Goal: Check status: Check status

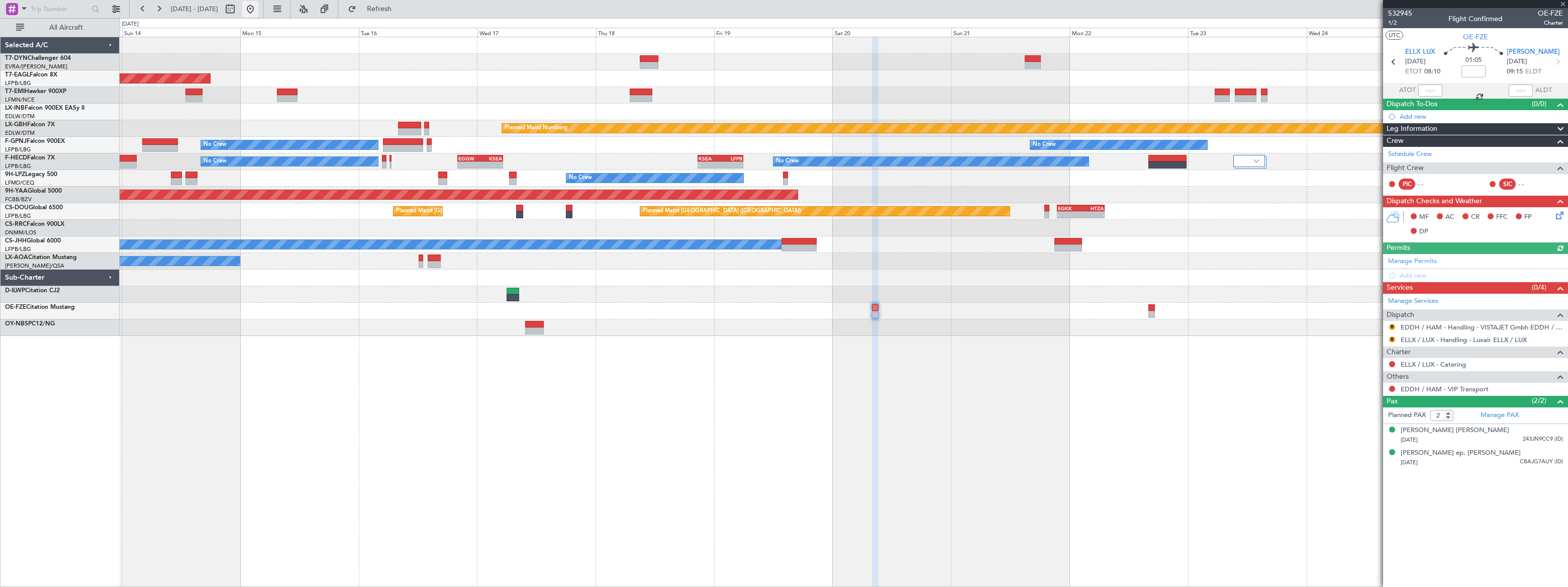
click at [258, 9] on button at bounding box center [250, 9] width 16 height 16
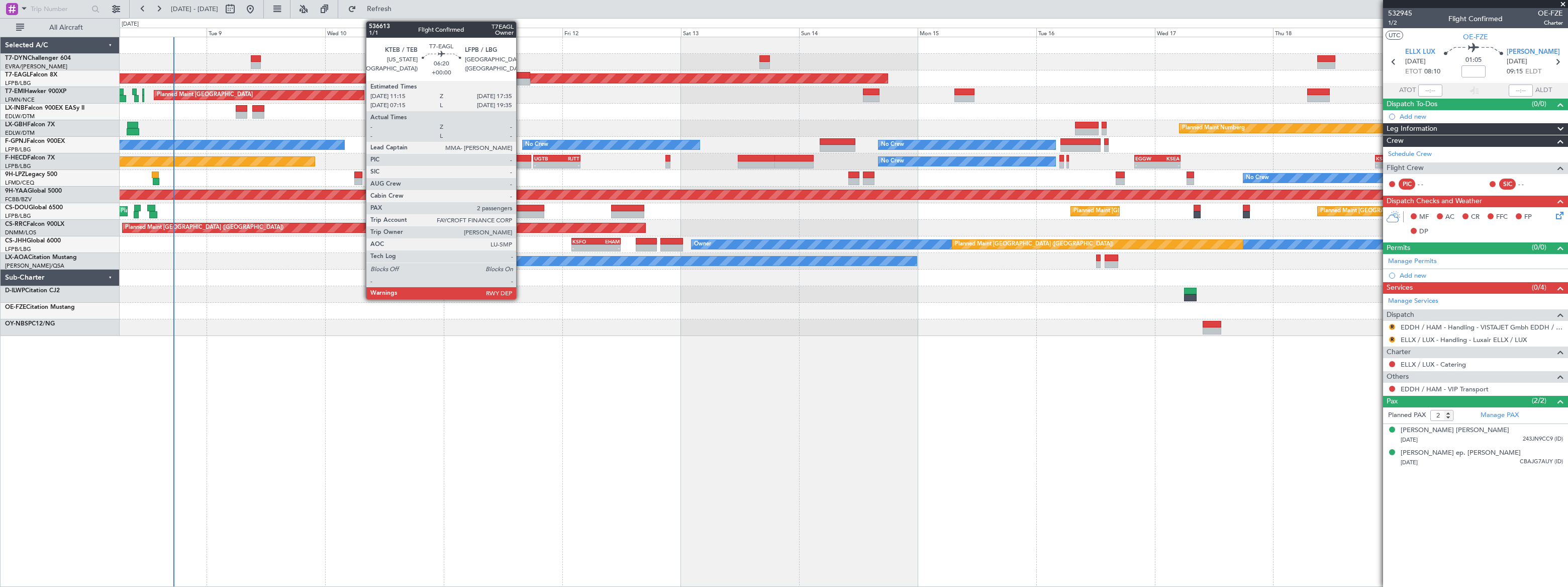
click at [520, 75] on div at bounding box center [515, 76] width 32 height 7
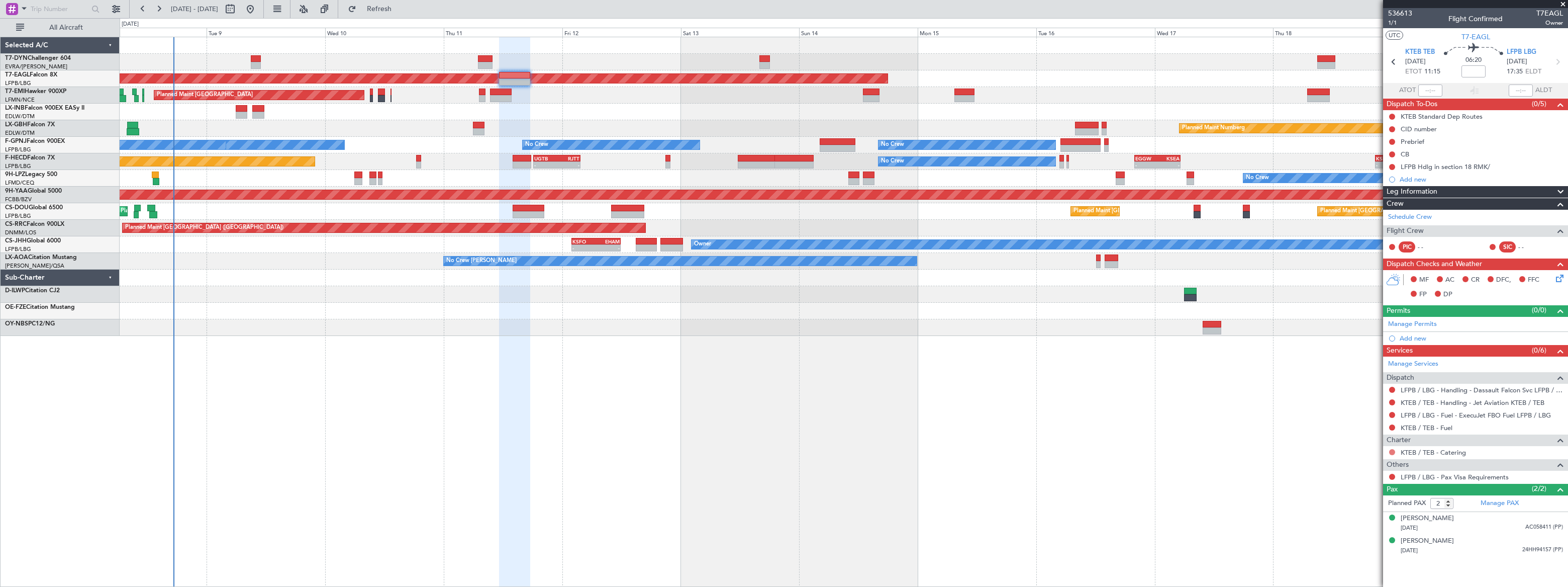
click at [1392, 451] on button at bounding box center [1392, 452] width 6 height 6
click at [1349, 466] on span "Not Required" at bounding box center [1368, 465] width 40 height 10
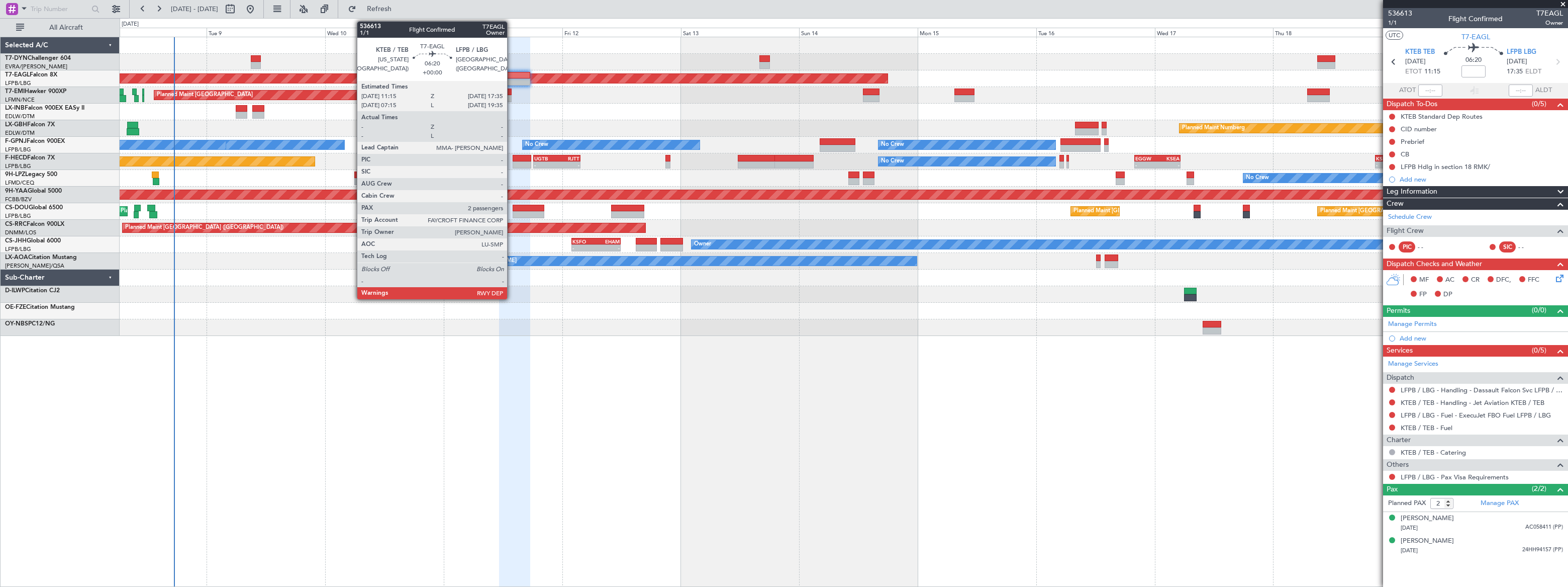
click at [512, 75] on div at bounding box center [515, 76] width 32 height 7
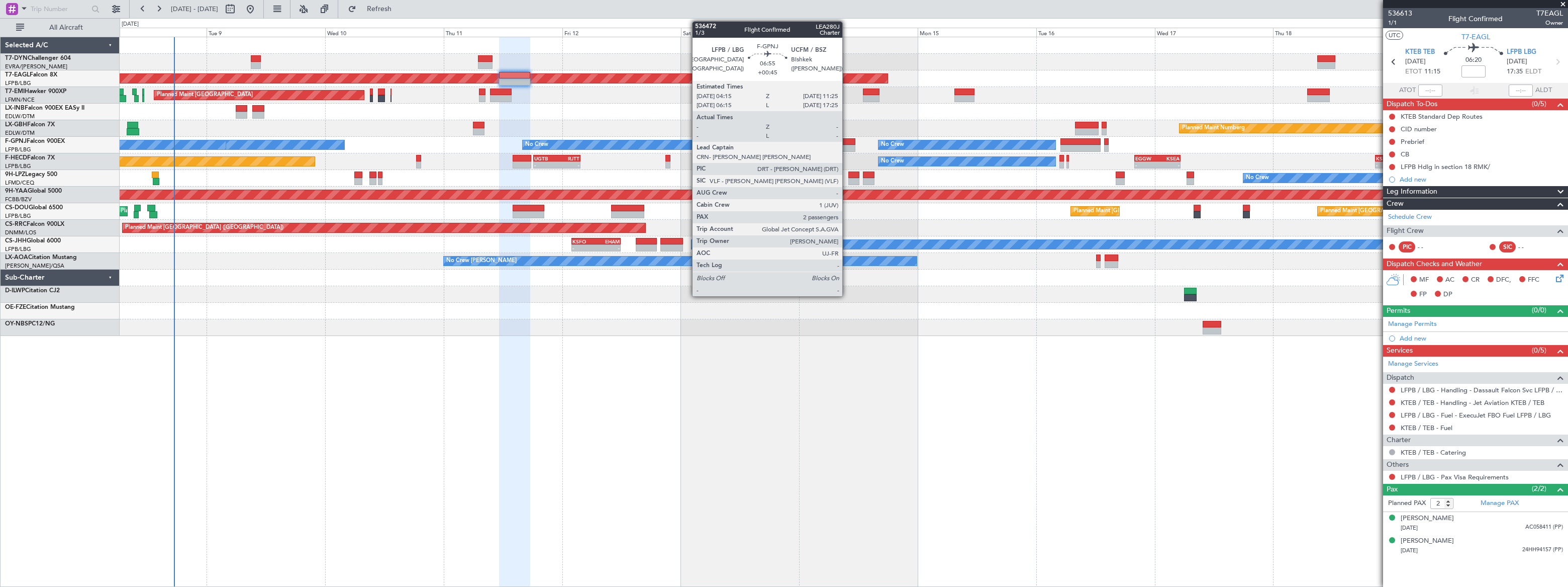
click at [847, 142] on div at bounding box center [838, 142] width 36 height 7
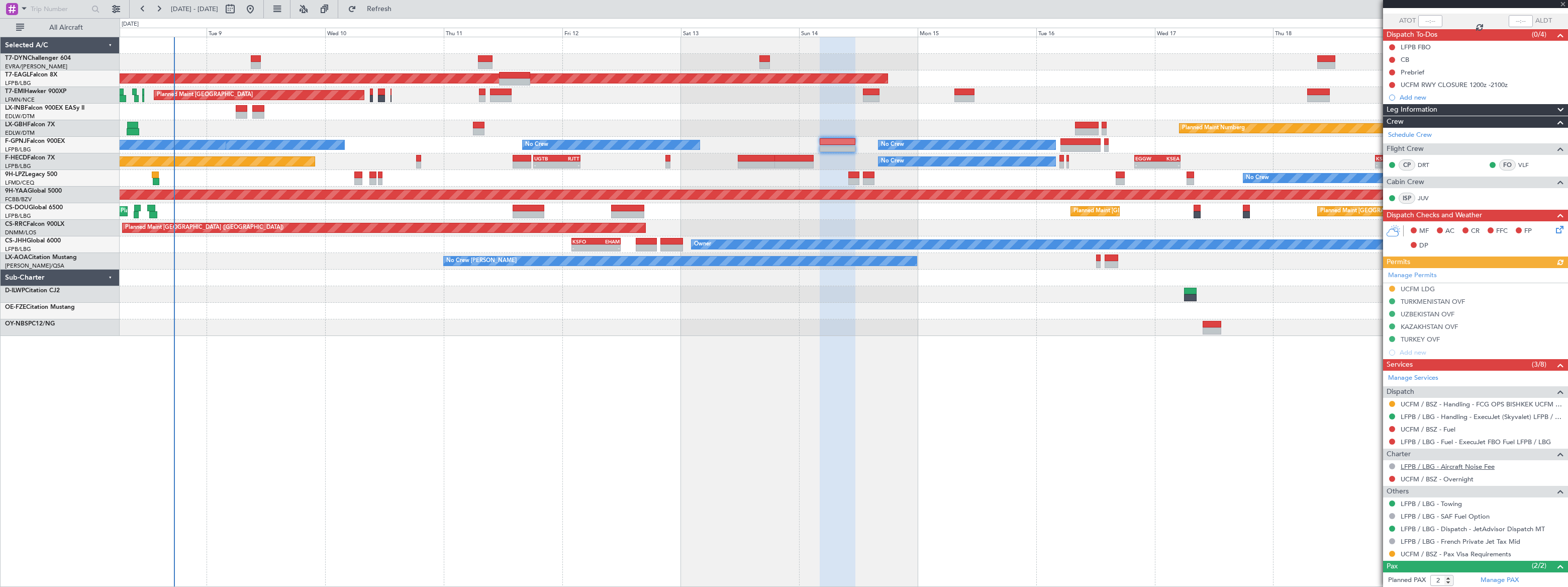
scroll to position [115, 0]
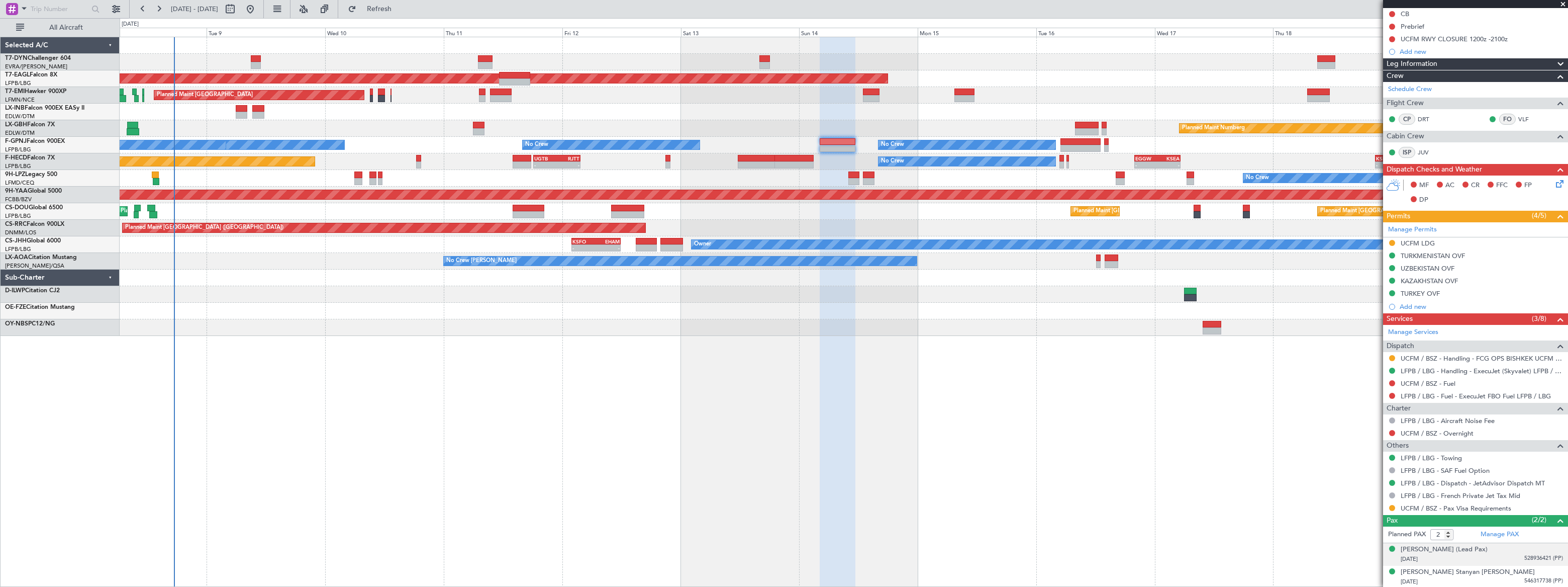
click at [1524, 552] on div "[PERSON_NAME] (Lead Pax) [DATE] 528936421 (PP)" at bounding box center [1482, 554] width 163 height 19
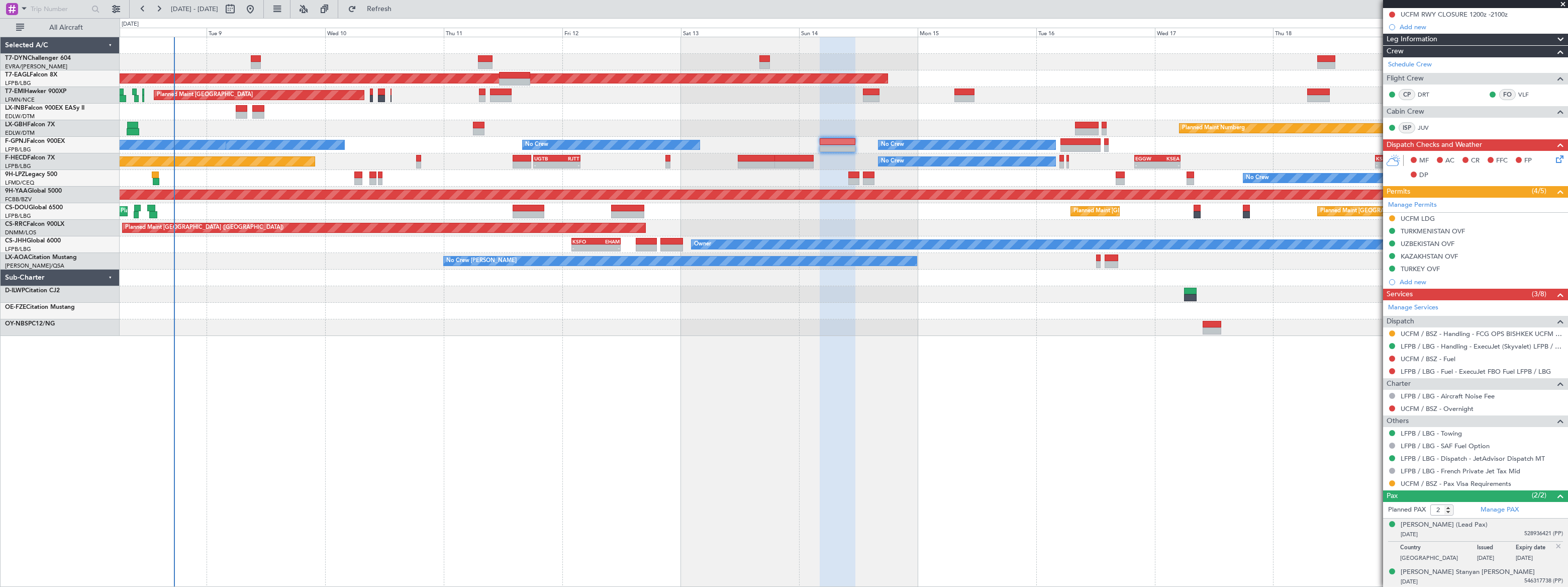
click at [1492, 578] on div "[DATE] 546317738 (PP)" at bounding box center [1482, 582] width 163 height 10
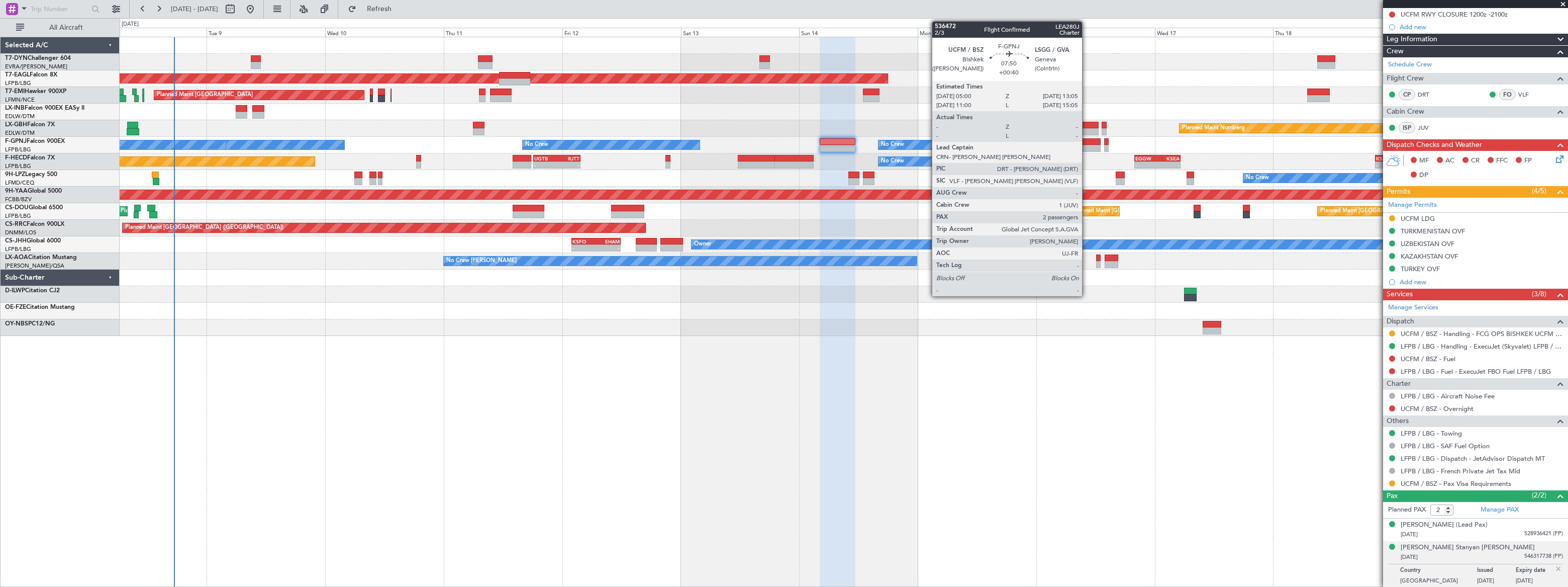
click at [1087, 142] on div at bounding box center [1080, 142] width 40 height 7
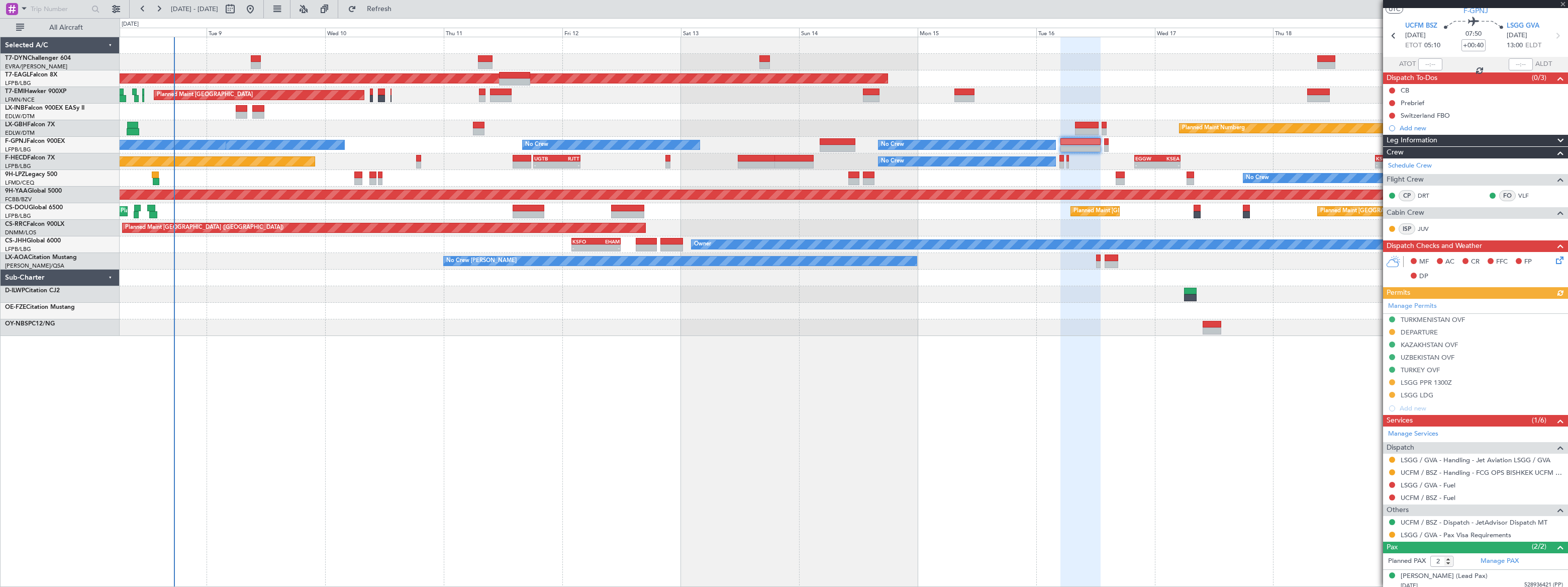
scroll to position [53, 0]
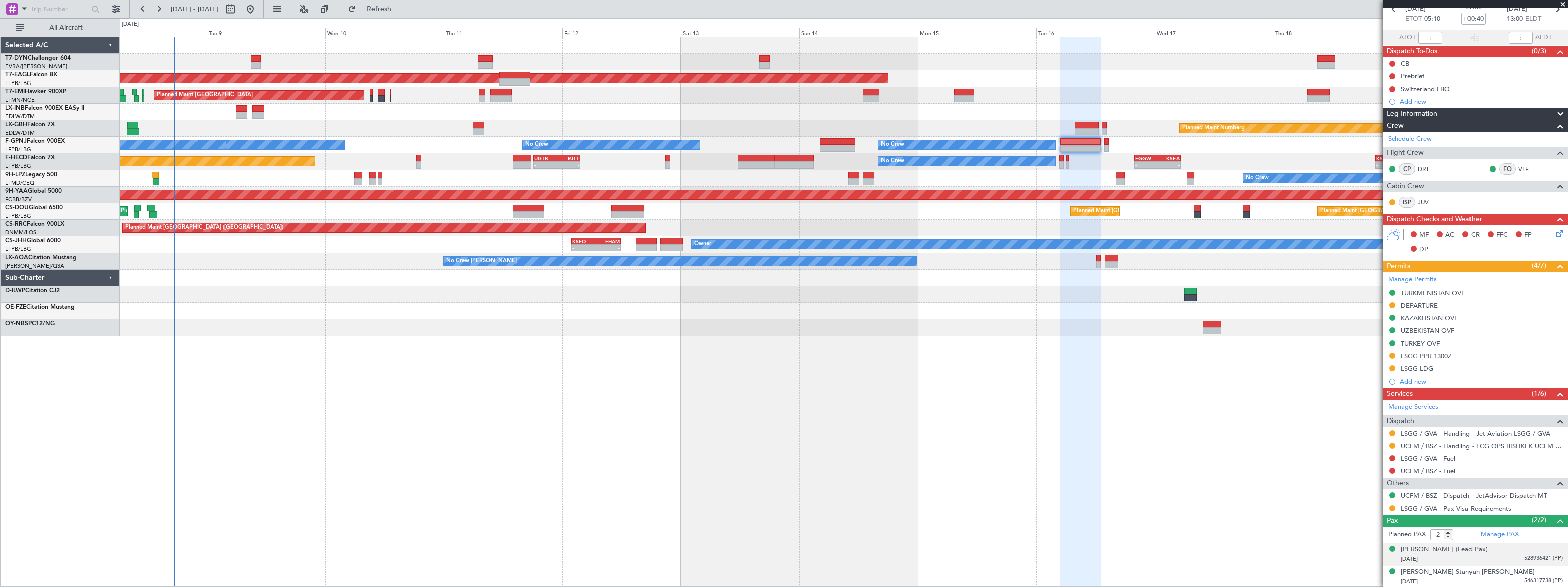
click at [1524, 558] on span "528936421 (PP)" at bounding box center [1544, 558] width 39 height 9
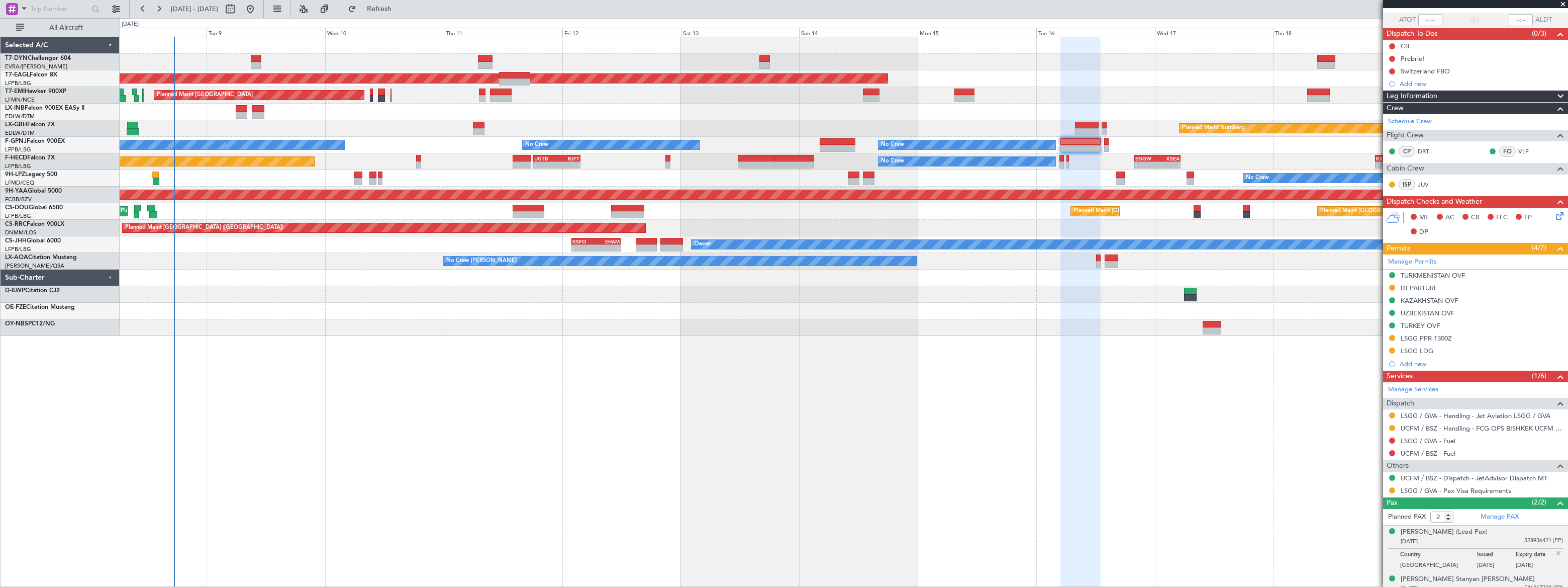
scroll to position [77, 0]
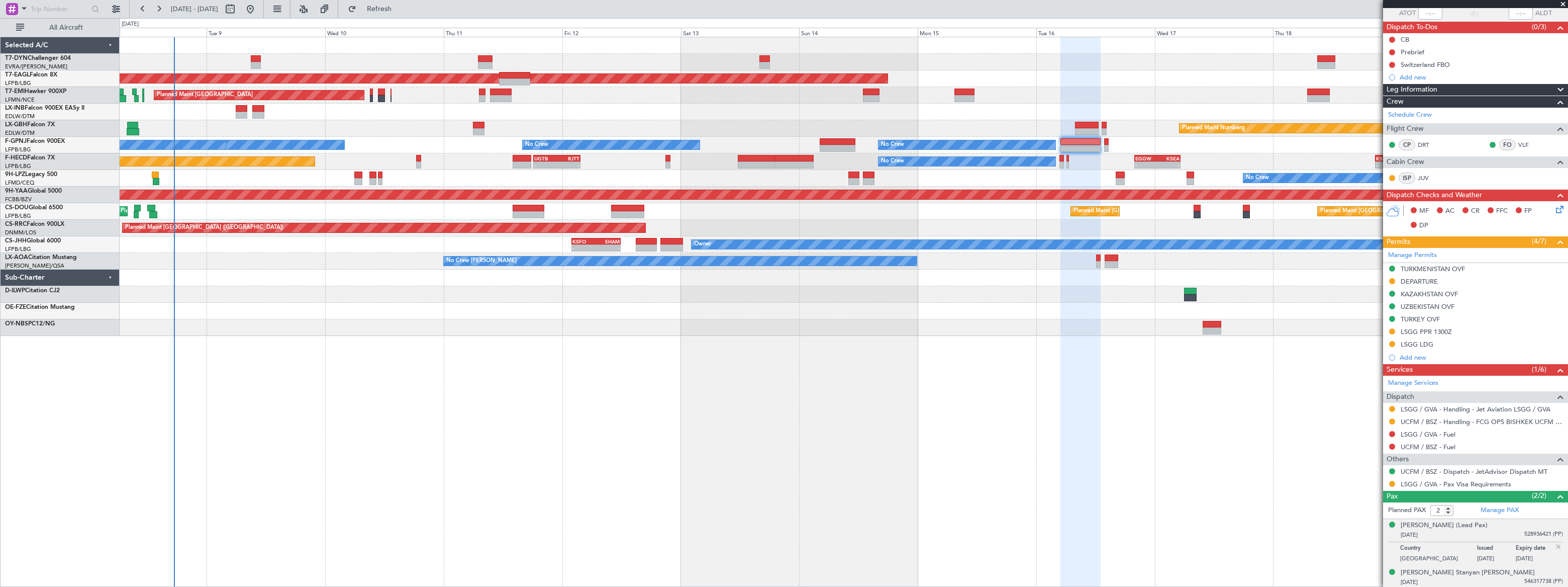
click at [1500, 573] on div "[PERSON_NAME] Stanyan [PERSON_NAME] [DATE] 546317738 (PP)" at bounding box center [1482, 577] width 163 height 19
click at [1393, 482] on button at bounding box center [1392, 483] width 6 height 6
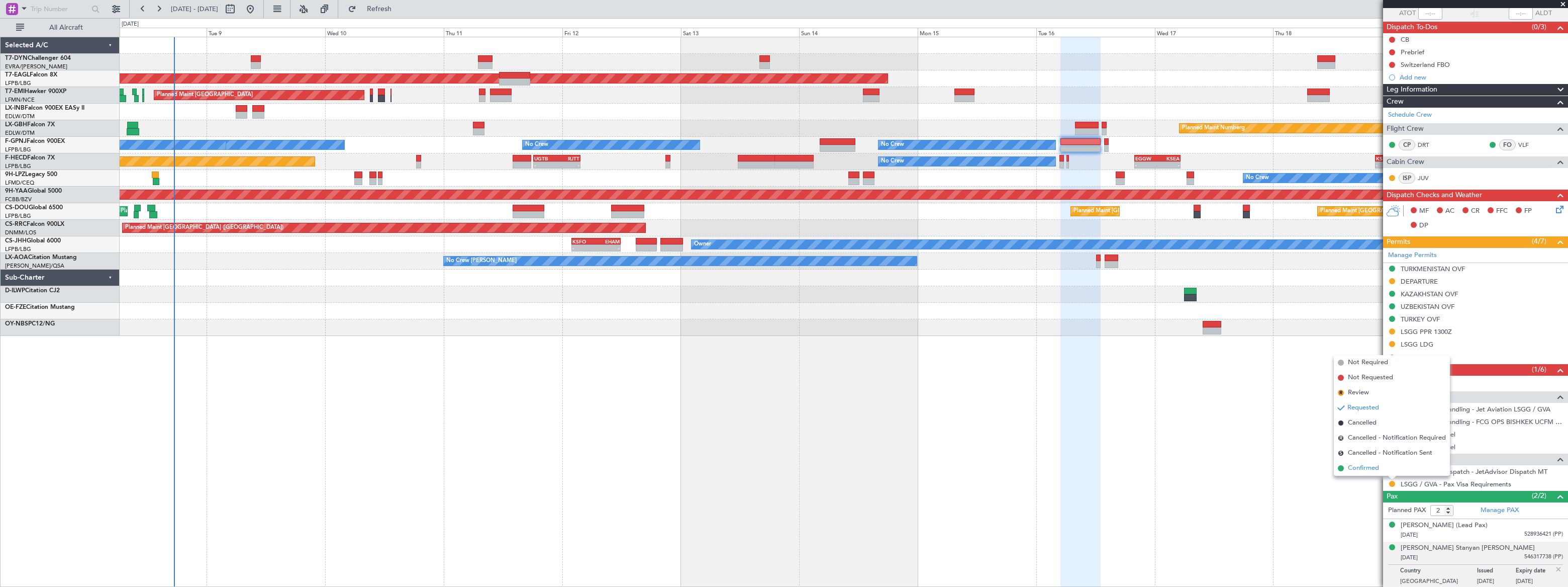
click at [1350, 466] on span "Confirmed" at bounding box center [1363, 468] width 31 height 10
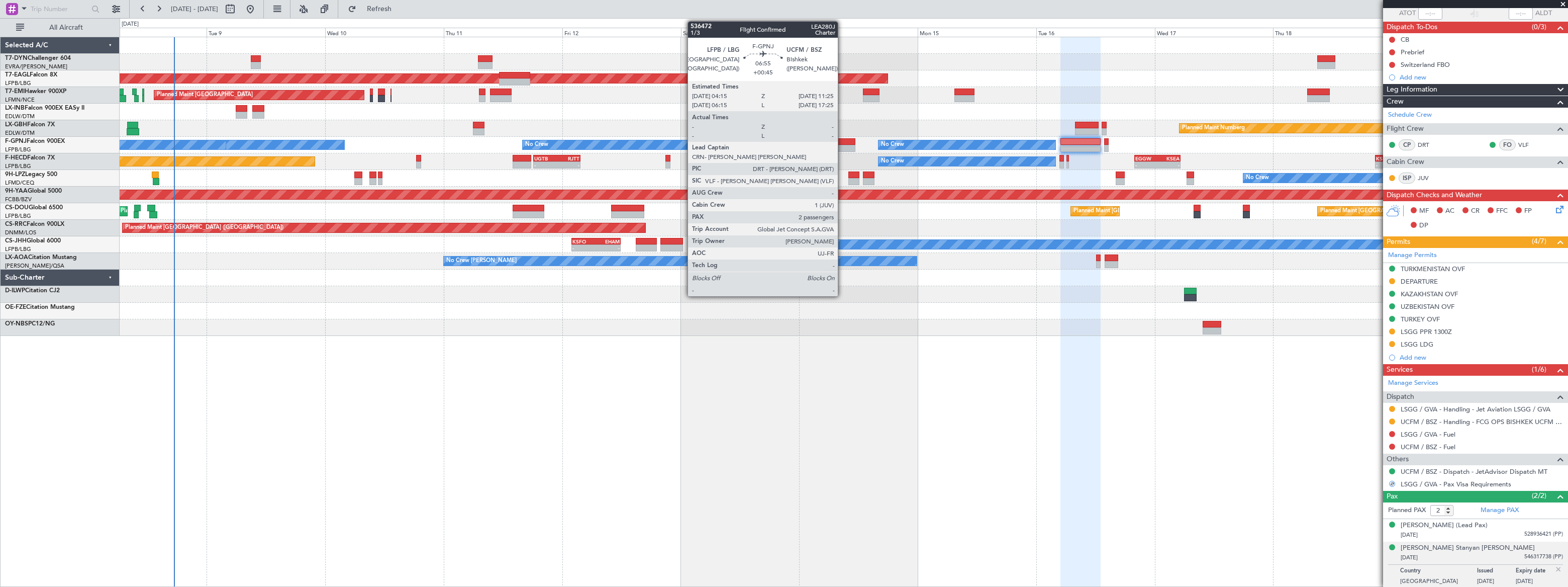
click at [842, 141] on div at bounding box center [838, 142] width 36 height 7
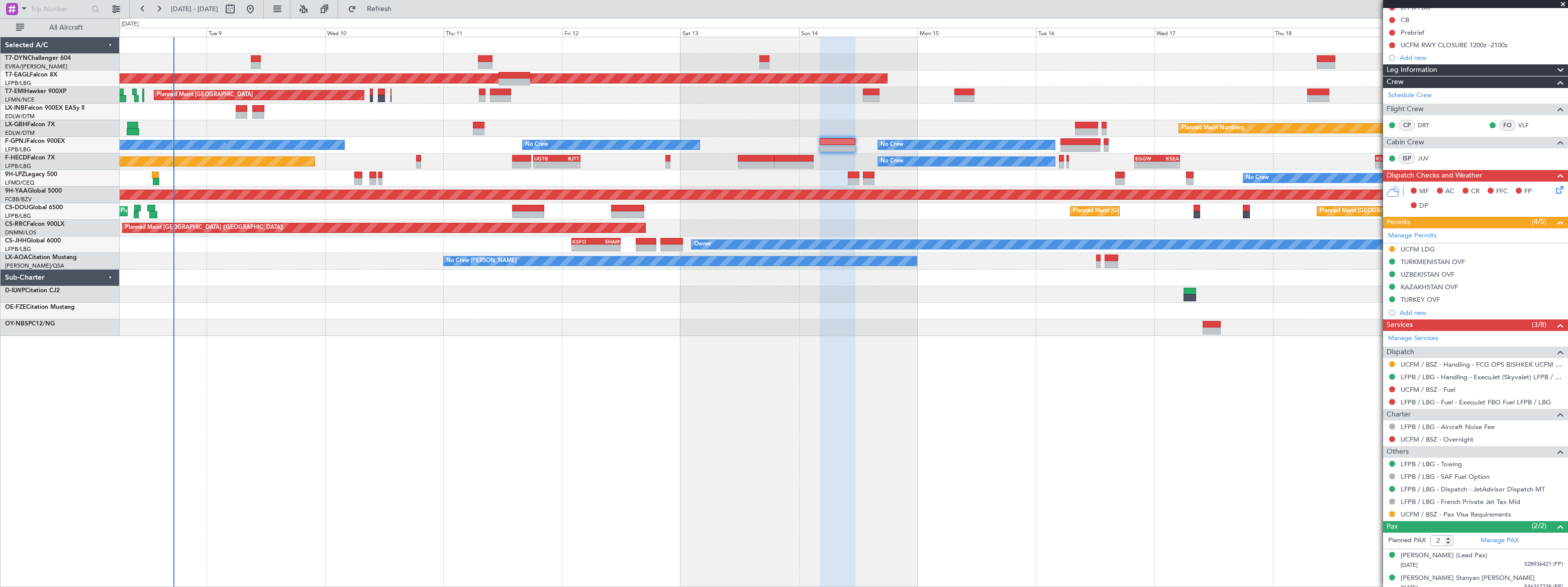
scroll to position [115, 0]
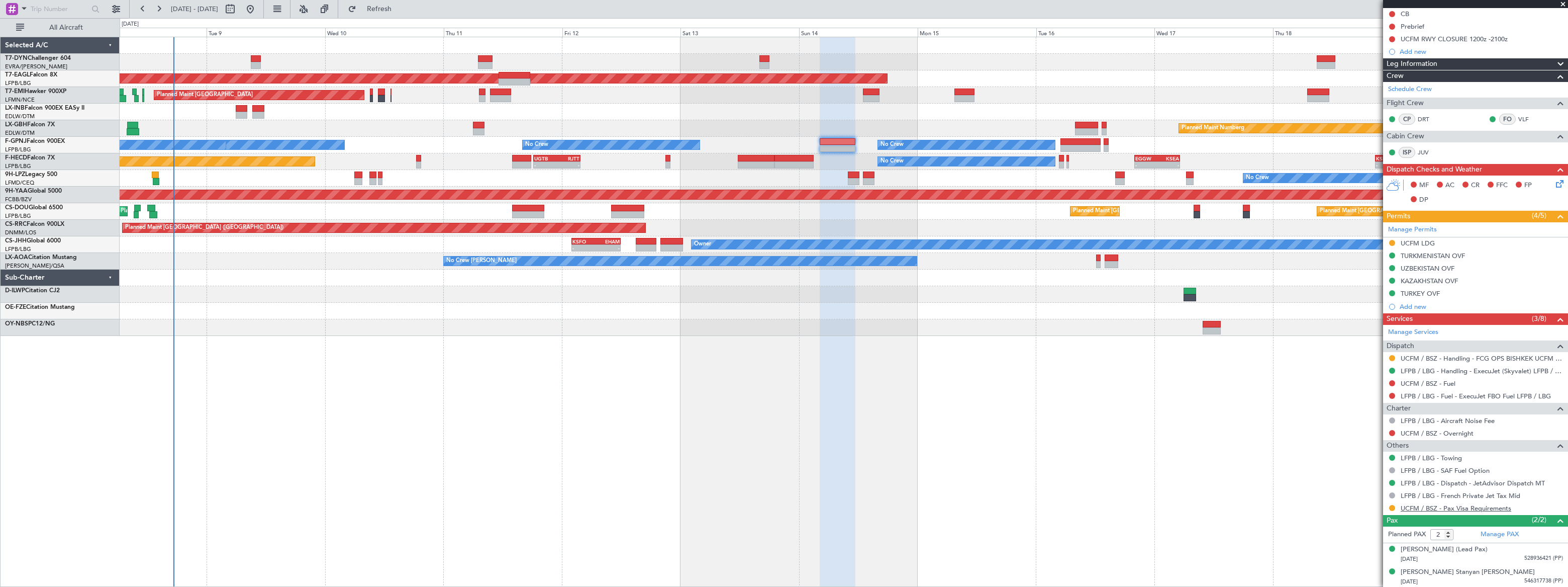
click at [1475, 508] on link "UCFM / BSZ - Pax Visa Requirements" at bounding box center [1456, 508] width 111 height 9
click at [1477, 504] on link "UCFM / BSZ - Pax Visa Requirements" at bounding box center [1456, 508] width 111 height 9
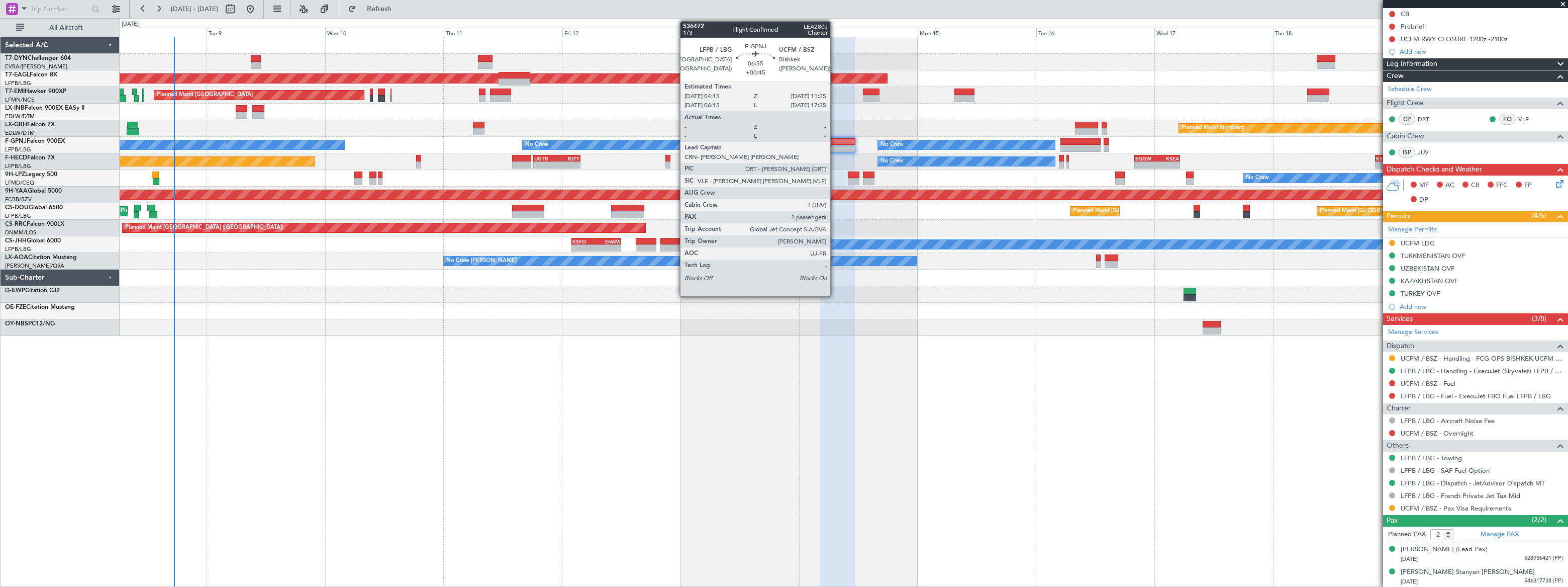
click at [835, 144] on div at bounding box center [838, 142] width 36 height 7
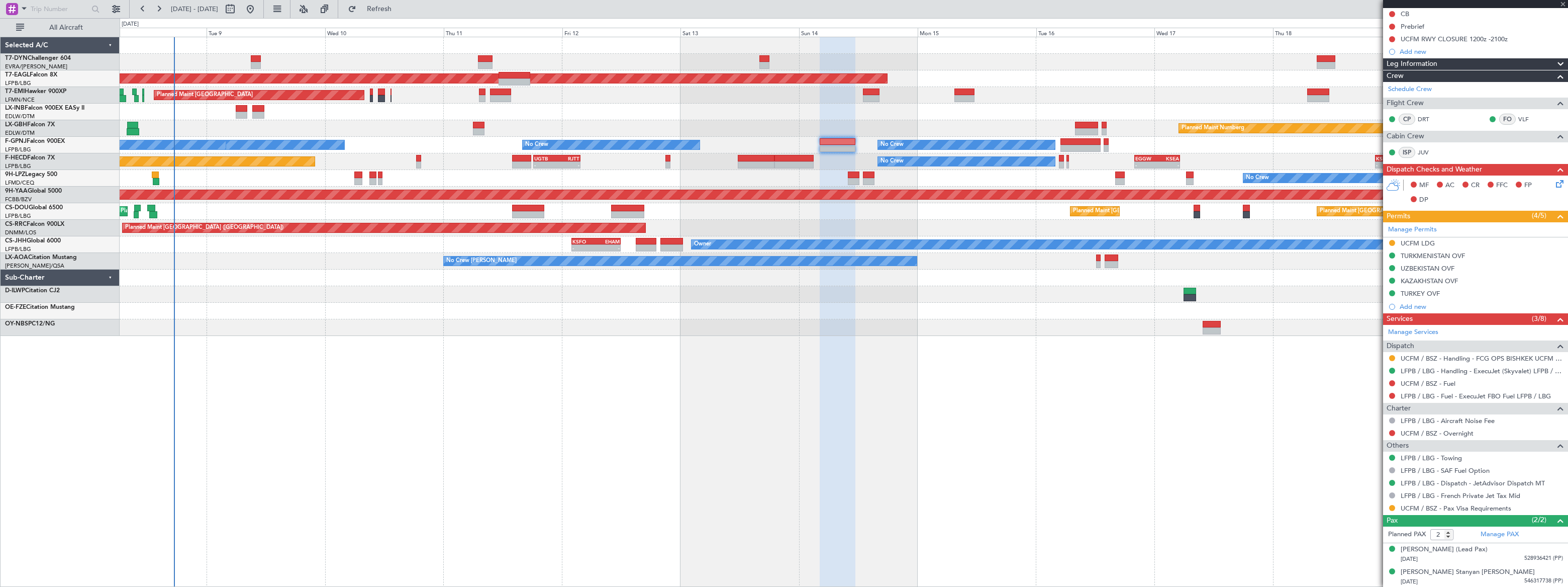
scroll to position [0, 0]
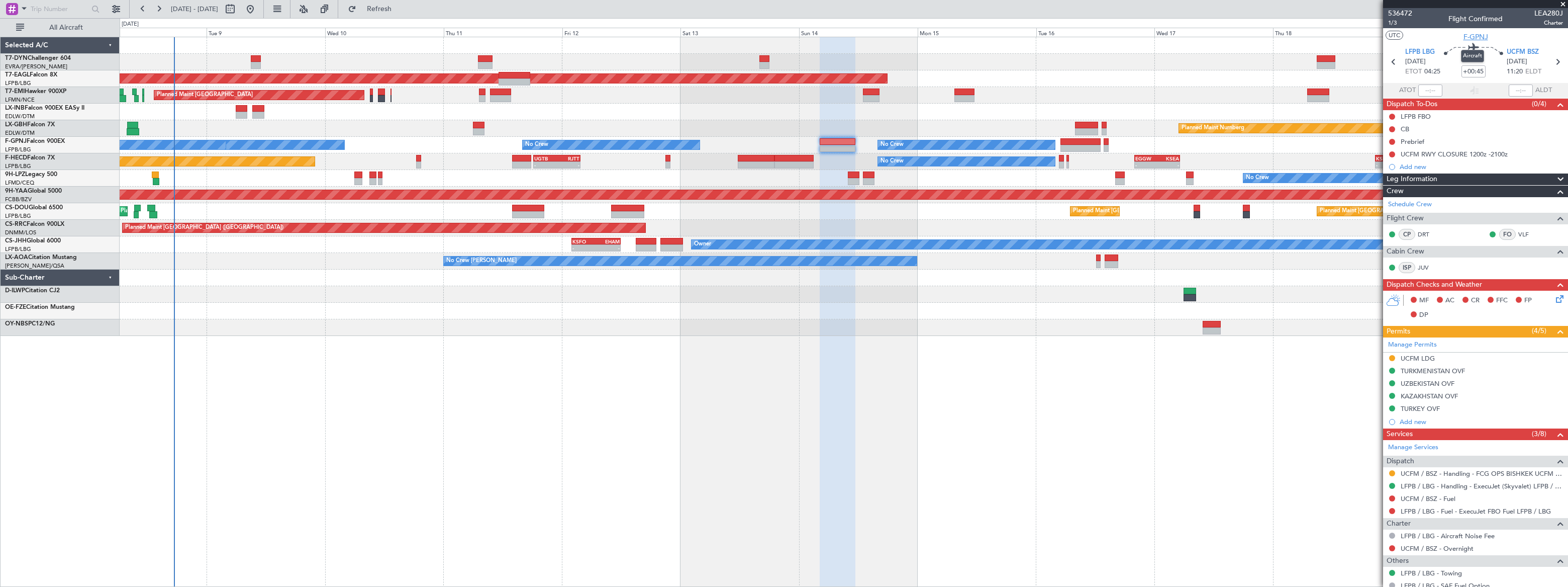
click at [1475, 35] on span "F-GPNJ" at bounding box center [1475, 37] width 24 height 10
click at [1423, 234] on link "DRT" at bounding box center [1429, 234] width 23 height 9
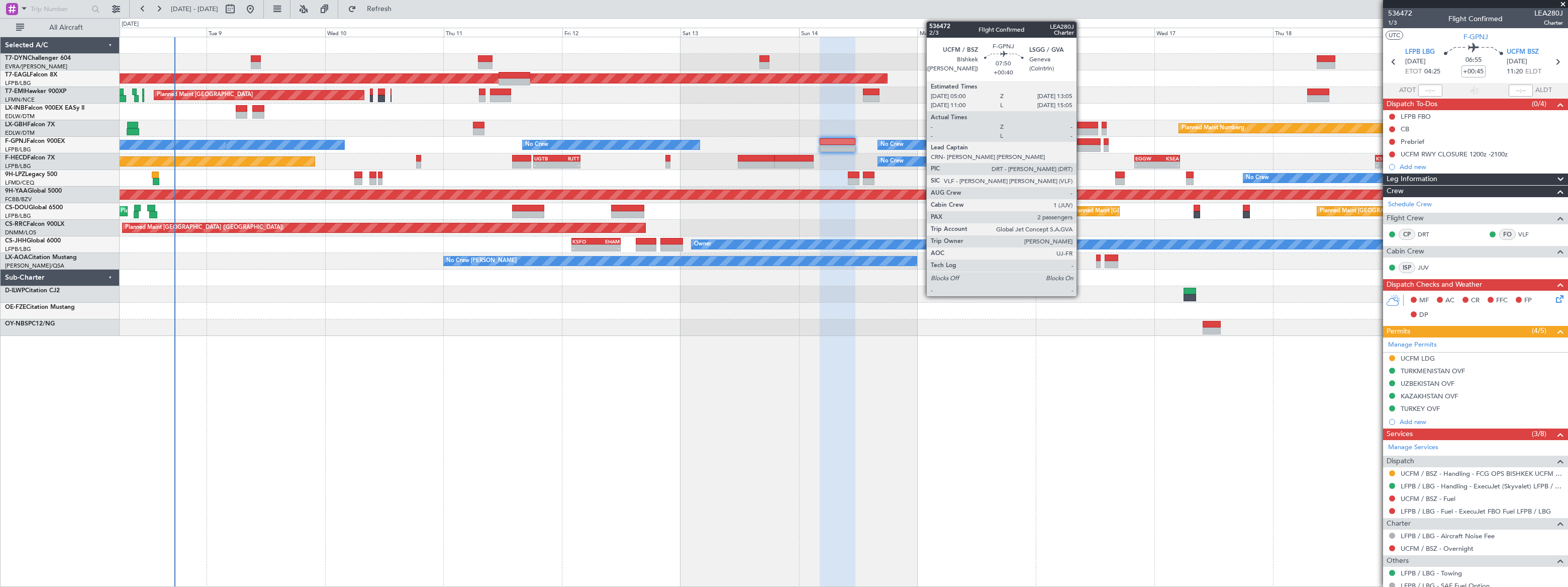
click at [1081, 142] on div at bounding box center [1080, 142] width 40 height 7
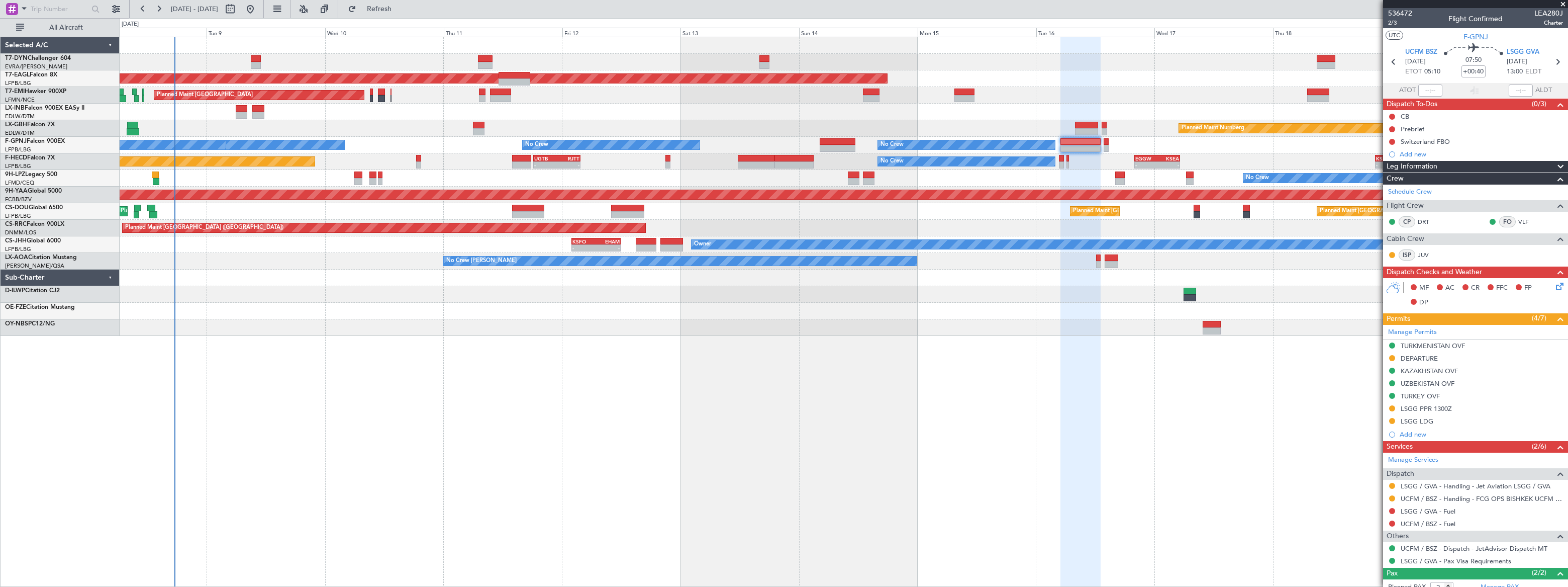
click at [1477, 37] on span "F-GPNJ" at bounding box center [1475, 37] width 24 height 10
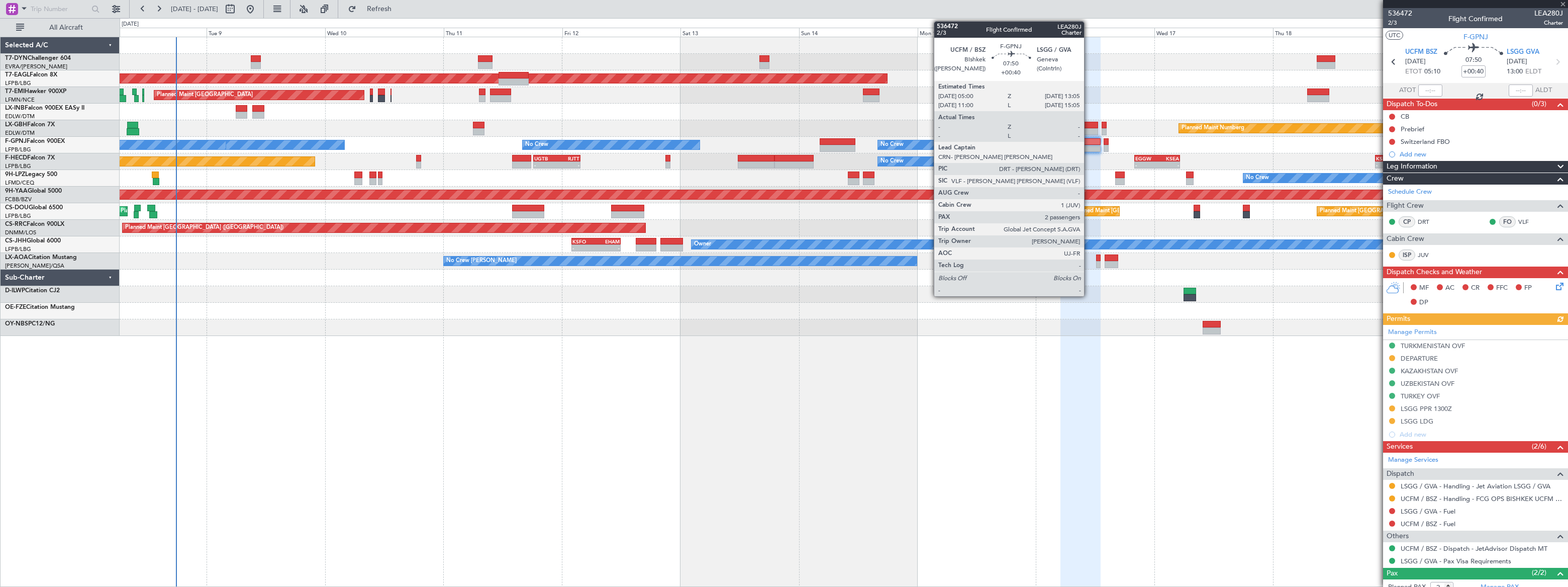
click at [1088, 143] on div at bounding box center [1080, 142] width 40 height 7
click at [1088, 141] on div at bounding box center [1080, 142] width 40 height 7
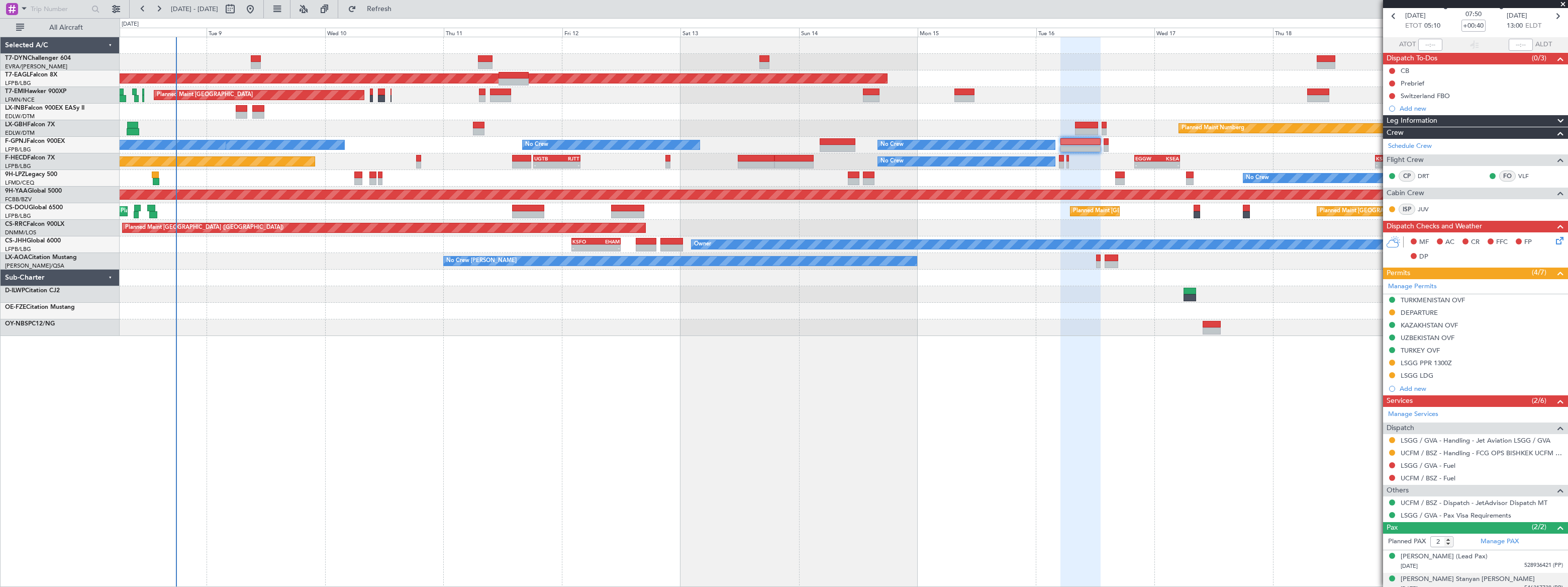
scroll to position [77, 0]
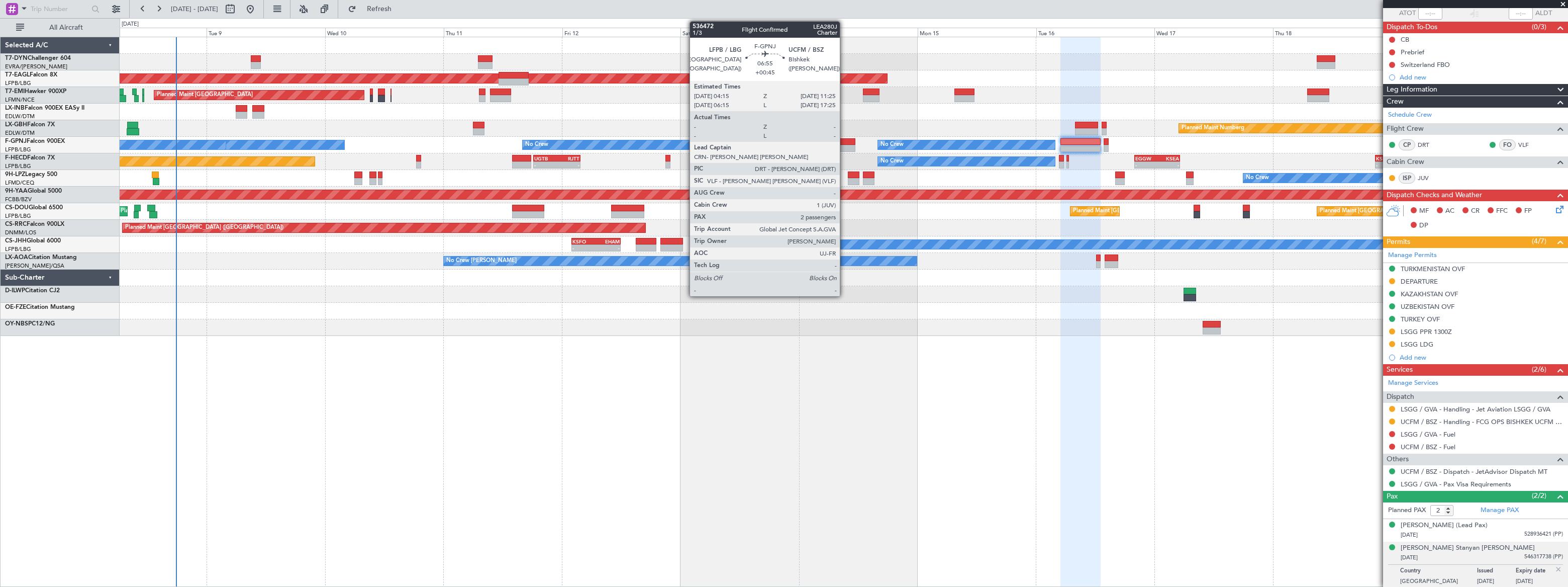
click at [843, 145] on div at bounding box center [838, 149] width 36 height 7
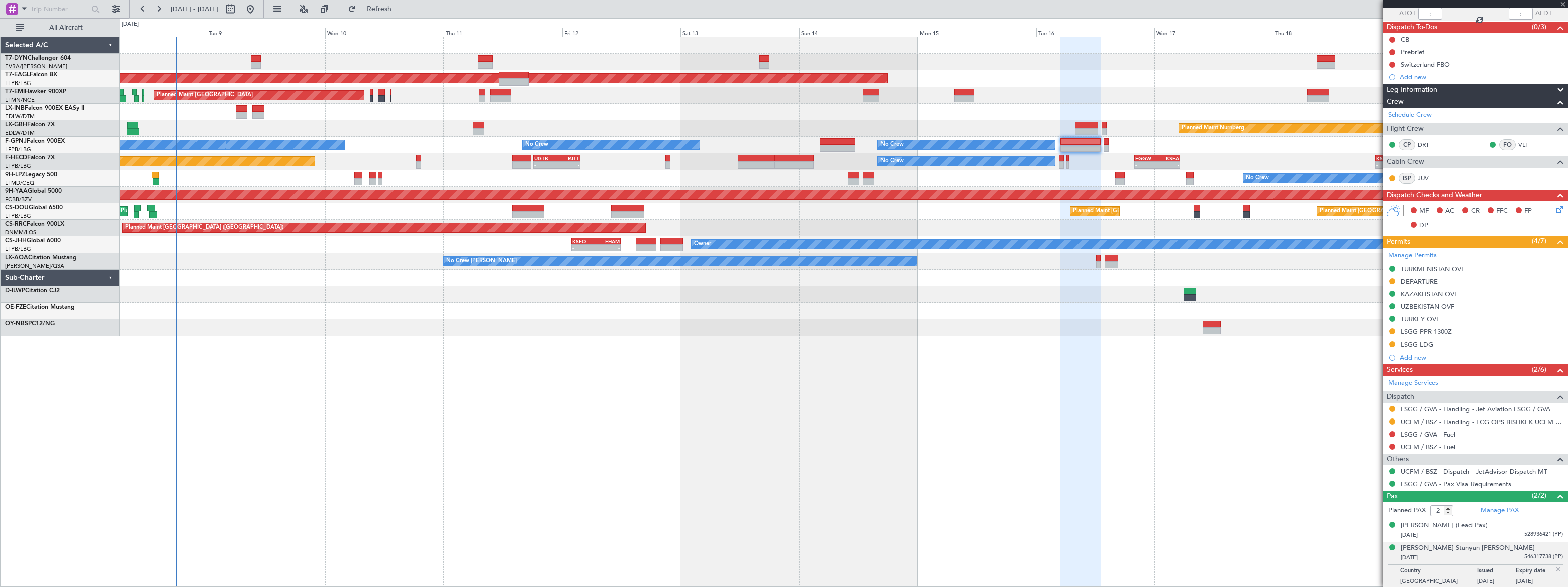
type input "+00:45"
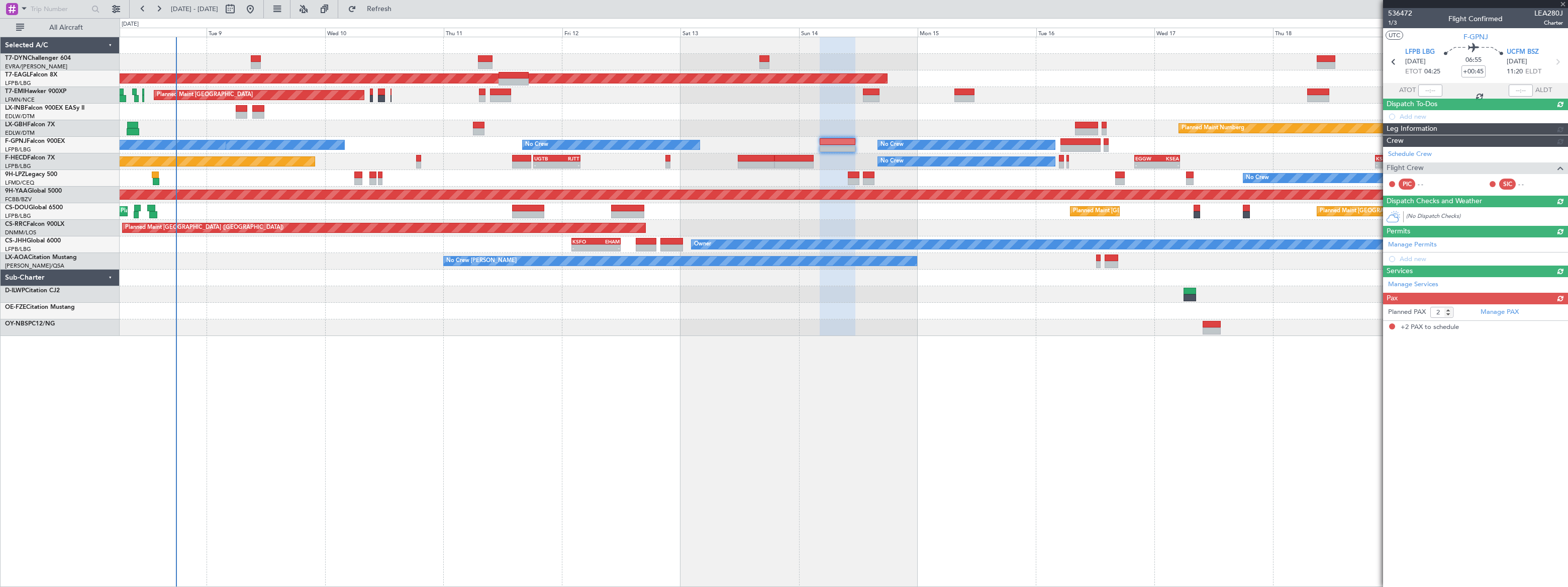
scroll to position [0, 0]
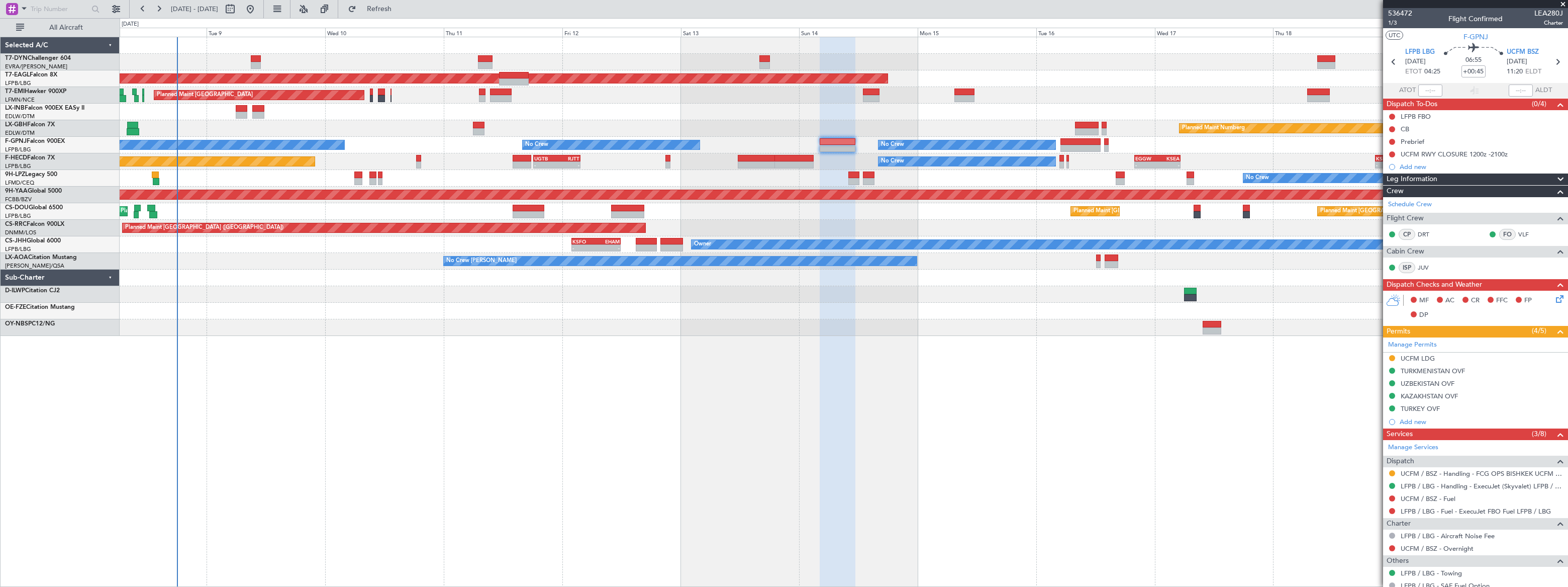
click at [793, 300] on div at bounding box center [844, 294] width 1448 height 16
